Goal: Ask a question

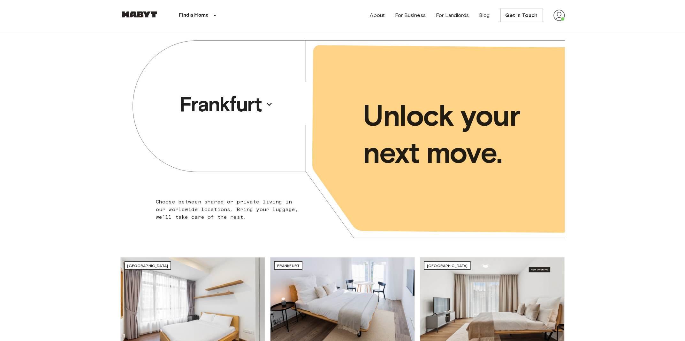
click at [558, 12] on img at bounding box center [560, 16] width 12 height 12
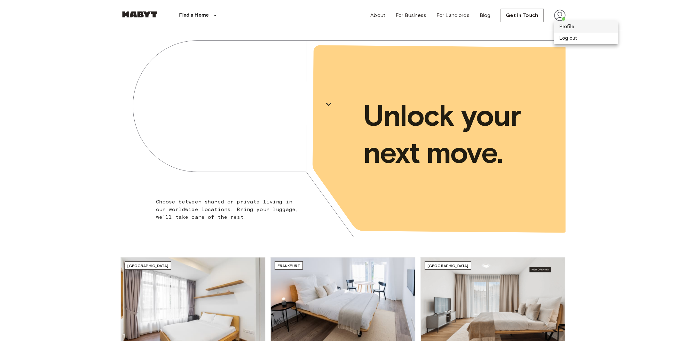
click at [563, 31] on li "Profile" at bounding box center [586, 27] width 64 height 12
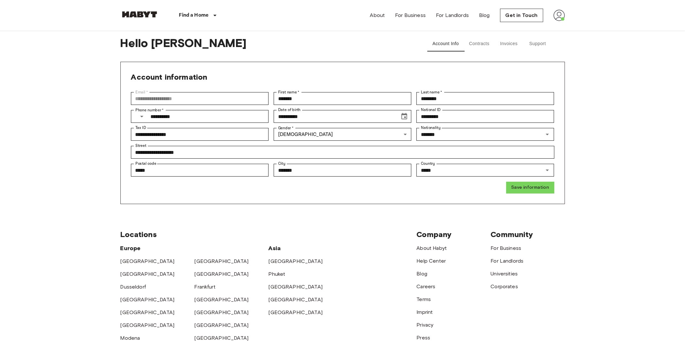
click at [483, 47] on button "Contracts" at bounding box center [479, 43] width 31 height 15
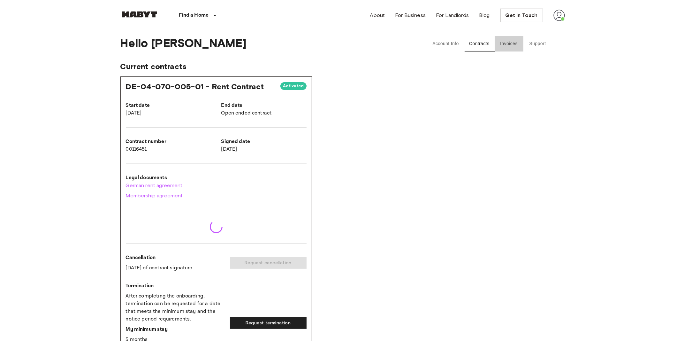
click at [506, 45] on button "Invoices" at bounding box center [509, 43] width 29 height 15
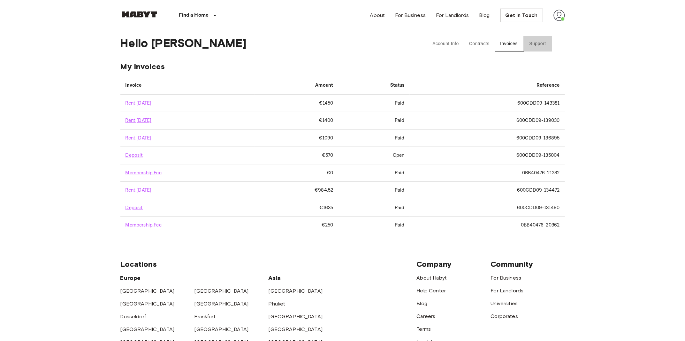
click at [529, 42] on button "Support" at bounding box center [538, 43] width 29 height 15
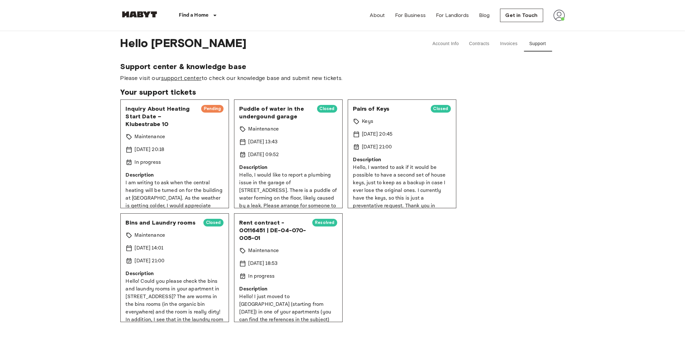
click at [180, 79] on link "support center" at bounding box center [181, 77] width 41 height 7
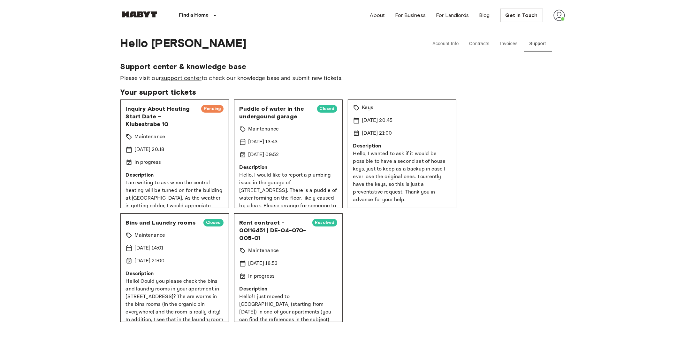
scroll to position [15, 0]
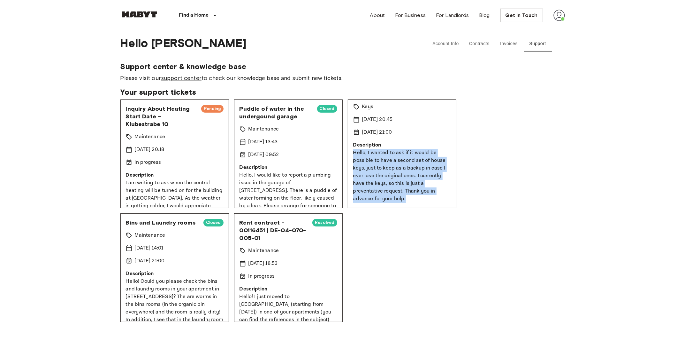
drag, startPoint x: 353, startPoint y: 152, endPoint x: 405, endPoint y: 202, distance: 72.1
click at [405, 202] on p "Hello, I wanted to ask if it would be possible to have a second set of house ke…" at bounding box center [402, 176] width 98 height 54
copy p "Hello, I wanted to ask if it would be possible to have a second set of house ke…"
